Goal: Use online tool/utility: Utilize a website feature to perform a specific function

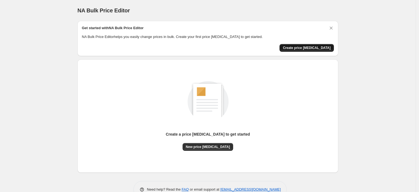
click at [303, 48] on span "Create price [MEDICAL_DATA]" at bounding box center [307, 48] width 48 height 4
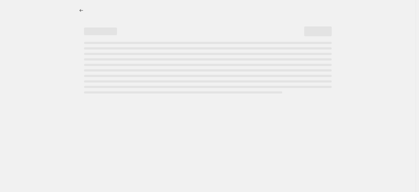
select select "percentage"
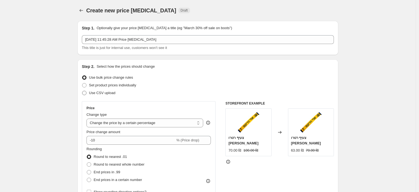
click at [106, 94] on span "Use CSV upload" at bounding box center [102, 93] width 26 height 4
click at [82, 91] on input "Use CSV upload" at bounding box center [82, 91] width 0 height 0
radio input "true"
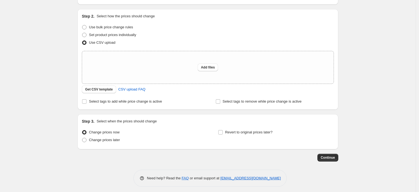
scroll to position [53, 0]
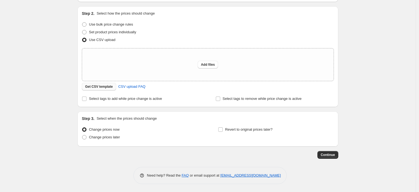
click at [103, 84] on span "Get CSV template" at bounding box center [99, 86] width 28 height 4
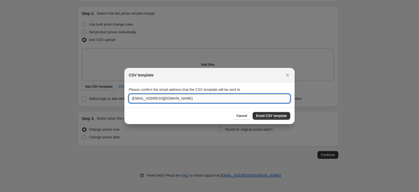
click at [138, 98] on input "[EMAIL_ADDRESS][DOMAIN_NAME]" at bounding box center [209, 98] width 161 height 9
type input "[EMAIL_ADDRESS][DOMAIN_NAME]"
click at [283, 116] on span "Email CSV template" at bounding box center [271, 115] width 31 height 4
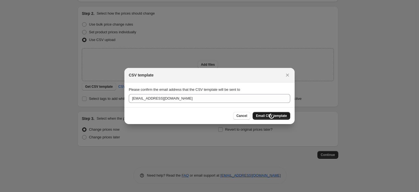
scroll to position [53, 0]
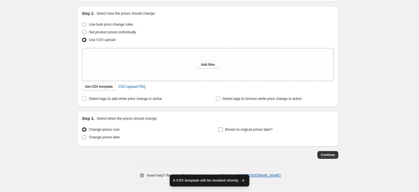
click at [222, 131] on input "Revert to original prices later?" at bounding box center [220, 129] width 4 height 4
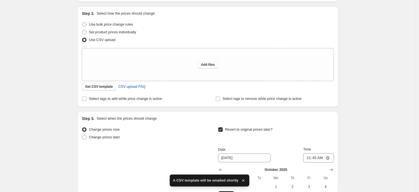
click at [221, 128] on input "Revert to original prices later?" at bounding box center [220, 129] width 4 height 4
checkbox input "false"
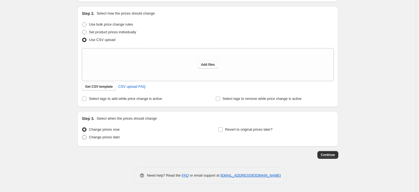
click at [98, 139] on label "Change prices later" at bounding box center [101, 137] width 38 height 8
click at [82, 135] on input "Change prices later" at bounding box center [82, 135] width 0 height 0
radio input "true"
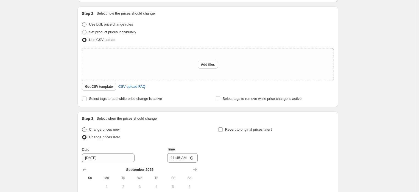
click at [98, 132] on span "Change prices now" at bounding box center [104, 129] width 30 height 5
click at [82, 127] on input "Change prices now" at bounding box center [82, 127] width 0 height 0
radio input "true"
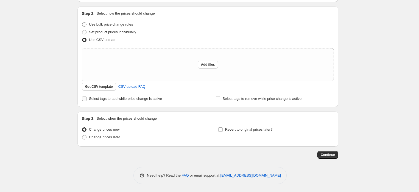
click at [119, 100] on span "Select tags to add while price change is active" at bounding box center [125, 98] width 73 height 4
click at [86, 100] on input "Select tags to add while price change is active" at bounding box center [84, 98] width 4 height 4
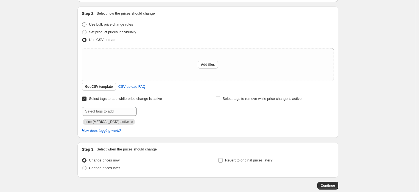
click at [118, 99] on span "Select tags to add while price change is active" at bounding box center [125, 98] width 73 height 4
click at [86, 99] on input "Select tags to add while price change is active" at bounding box center [84, 98] width 4 height 4
checkbox input "false"
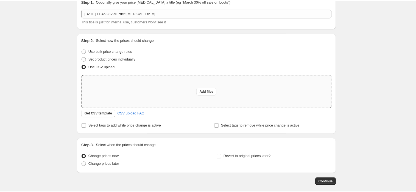
scroll to position [0, 0]
